Goal: Transaction & Acquisition: Subscribe to service/newsletter

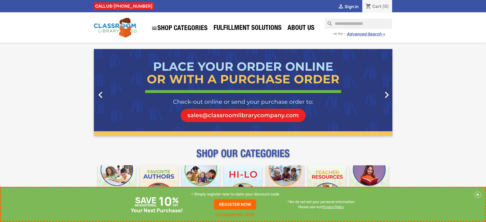
click at [235, 194] on p "+ Simply register now to claim your discount code" at bounding box center [235, 194] width 88 height 5
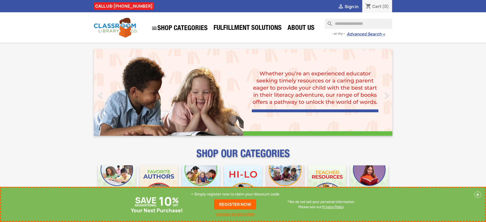
click at [235, 194] on p "+ Simply register now to claim your discount code" at bounding box center [235, 194] width 88 height 5
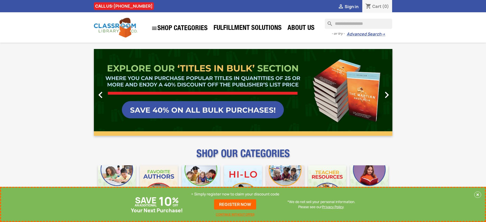
click at [235, 194] on p "+ Simply register now to claim your discount code" at bounding box center [235, 194] width 88 height 5
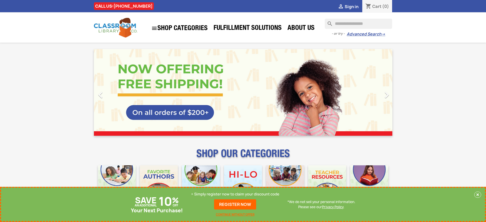
click at [235, 194] on p "+ Simply register now to claim your discount code" at bounding box center [235, 194] width 88 height 5
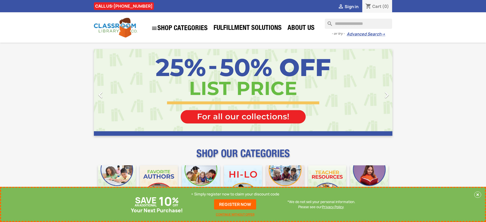
click at [235, 194] on p "+ Simply register now to claim your discount code" at bounding box center [235, 194] width 88 height 5
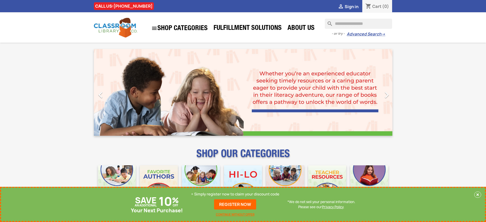
click at [235, 194] on p "+ Simply register now to claim your discount code" at bounding box center [235, 194] width 88 height 5
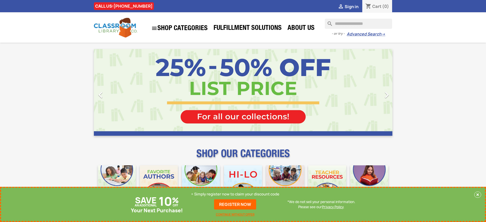
click at [235, 194] on p "+ Simply register now to claim your discount code" at bounding box center [235, 194] width 88 height 5
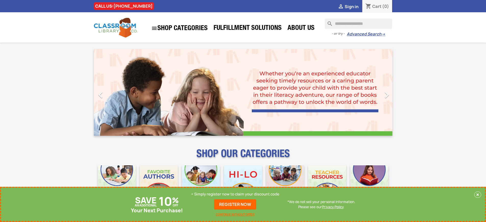
click at [235, 194] on p "+ Simply register now to claim your discount code" at bounding box center [235, 194] width 88 height 5
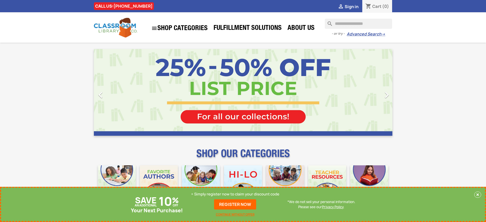
click at [235, 194] on p "+ Simply register now to claim your discount code" at bounding box center [235, 194] width 88 height 5
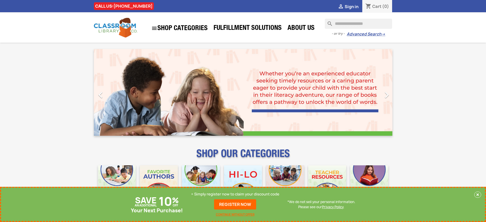
click at [235, 194] on p "+ Simply register now to claim your discount code" at bounding box center [235, 194] width 88 height 5
click at [235, 204] on link "REGISTER NOW" at bounding box center [235, 204] width 42 height 10
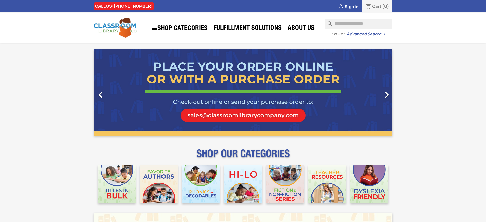
click at [351, 6] on span "Sign in" at bounding box center [352, 7] width 14 height 6
